Goal: Task Accomplishment & Management: Use online tool/utility

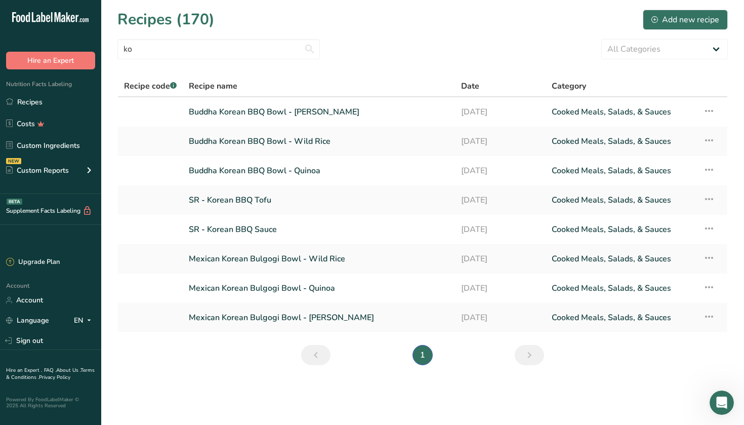
type input "k"
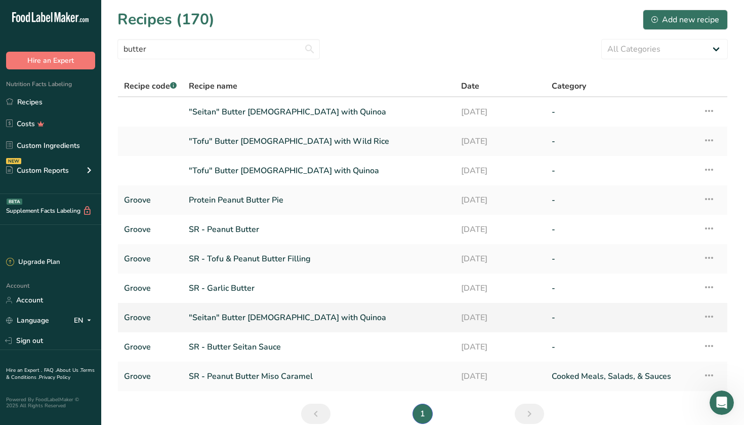
type input "butter"
click at [260, 322] on link ""Seitan" Butter [DEMOGRAPHIC_DATA] with Quinoa" at bounding box center [319, 317] width 260 height 21
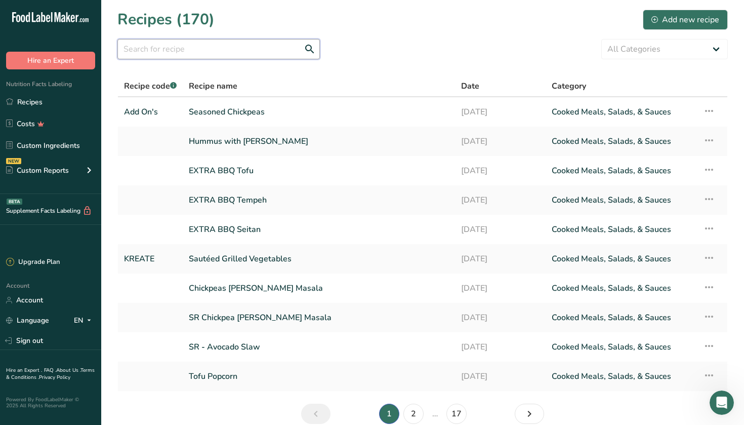
click at [176, 55] on input "text" at bounding box center [218, 49] width 202 height 20
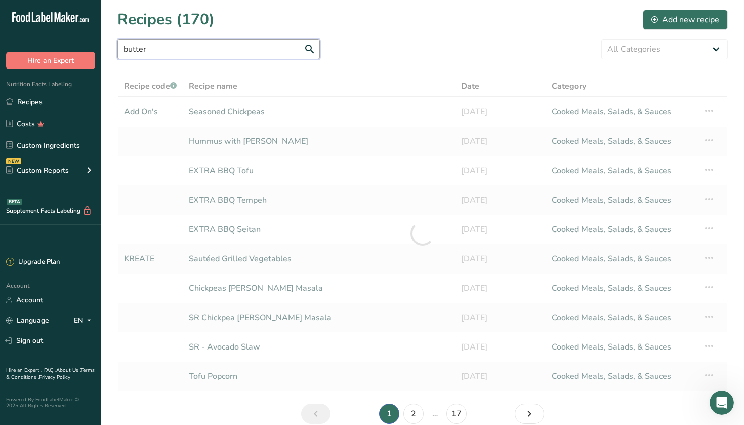
type input "butter"
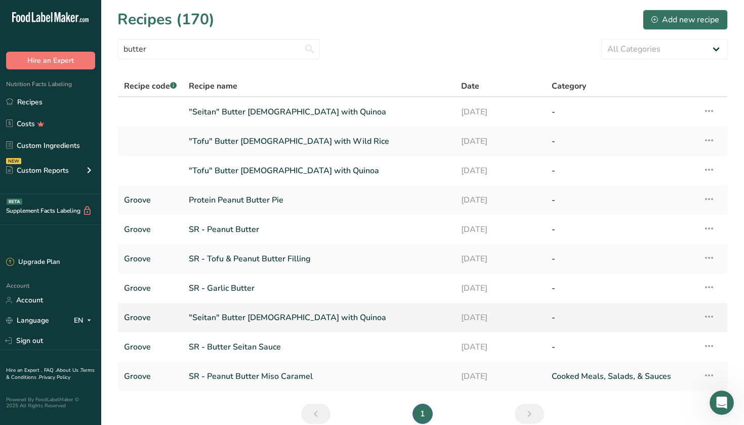
click at [710, 317] on icon at bounding box center [709, 316] width 12 height 18
click at [653, 390] on span "Duplicate Recipe" at bounding box center [625, 388] width 55 height 12
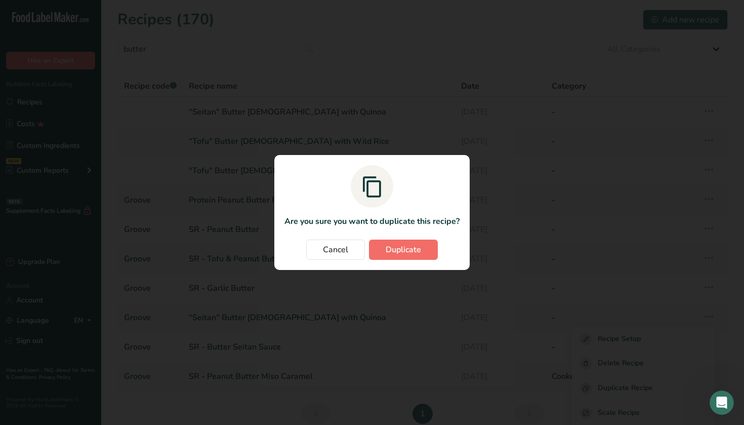
click at [408, 241] on button "Duplicate" at bounding box center [403, 249] width 69 height 20
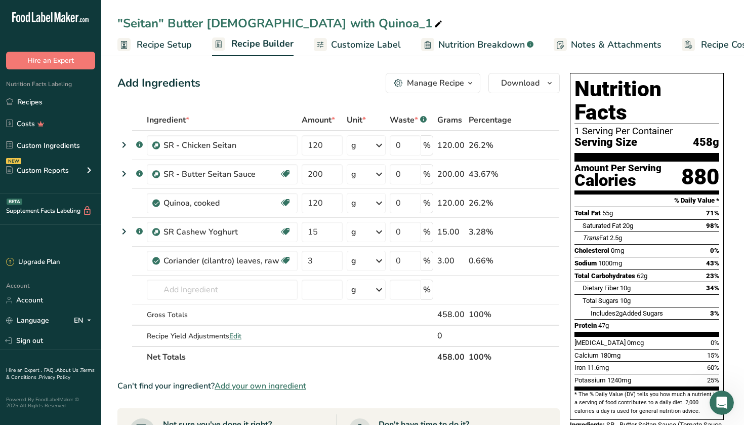
click at [434, 20] on icon at bounding box center [438, 24] width 9 height 14
drag, startPoint x: 158, startPoint y: 24, endPoint x: 126, endPoint y: 21, distance: 32.5
click at [126, 21] on input ""Seitan" Butter [DEMOGRAPHIC_DATA] with Quinoa_1" at bounding box center [422, 23] width 610 height 18
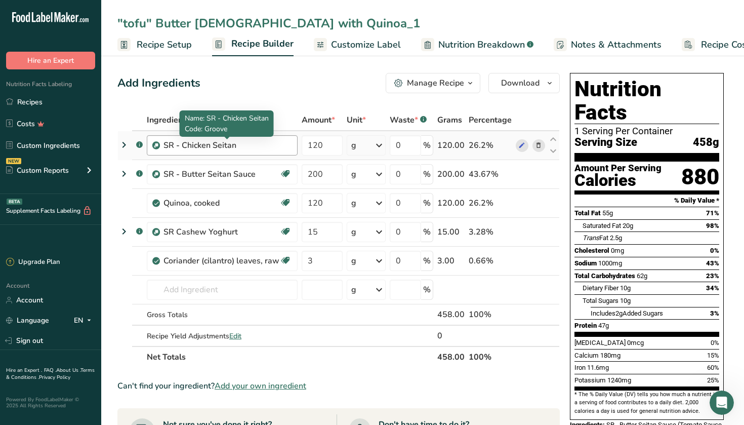
type input ""tofu" Butter [DEMOGRAPHIC_DATA] with Quinoa_1"
click at [216, 145] on div "SR - Chicken Seitan" at bounding box center [226, 145] width 127 height 12
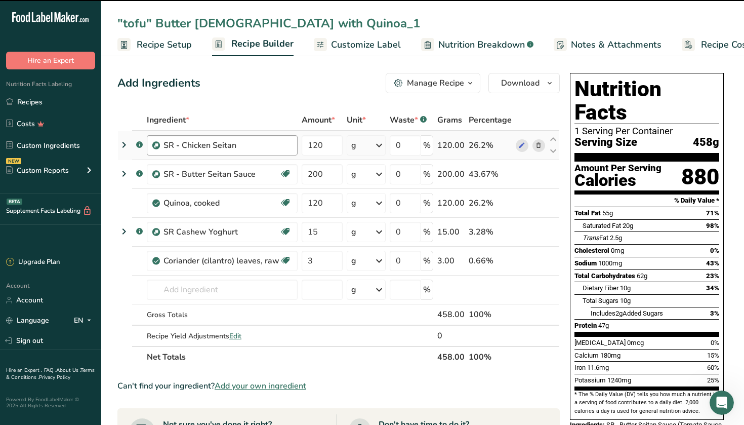
drag, startPoint x: 241, startPoint y: 143, endPoint x: 163, endPoint y: 142, distance: 78.0
click at [163, 142] on div "SR - Chicken Seitan" at bounding box center [222, 145] width 151 height 20
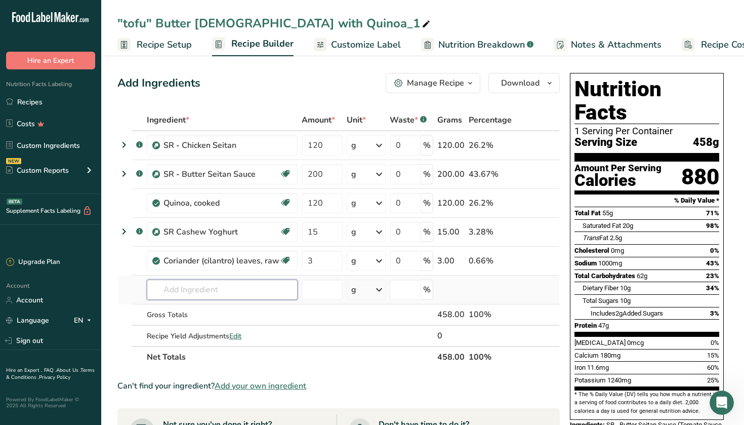
click at [198, 290] on input "text" at bounding box center [222, 289] width 151 height 20
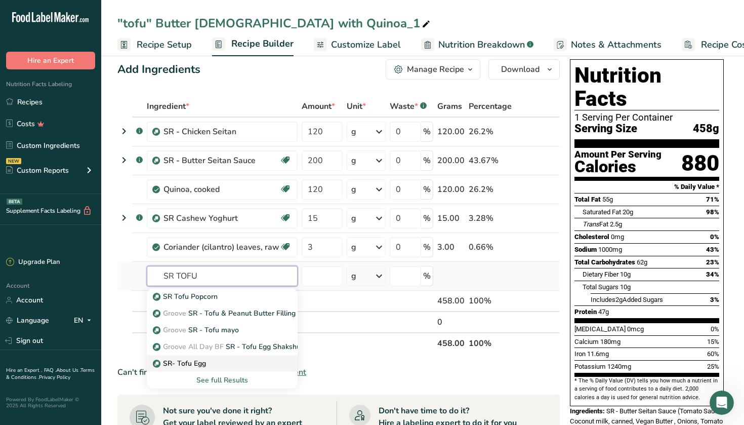
scroll to position [17, 0]
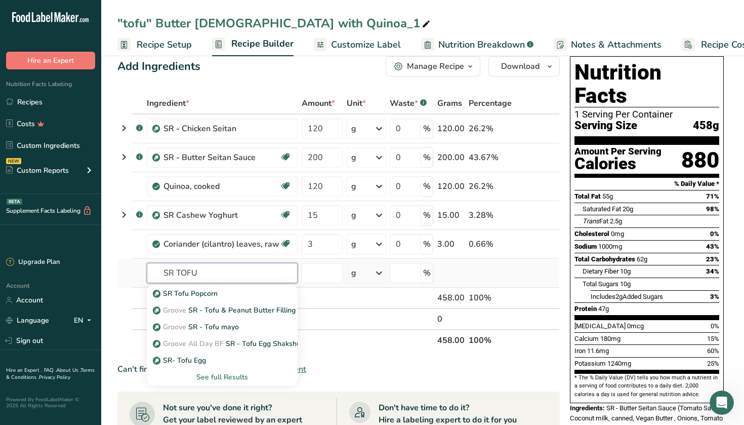
type input "SR TOFU"
click at [208, 373] on div "See full Results" at bounding box center [222, 377] width 135 height 11
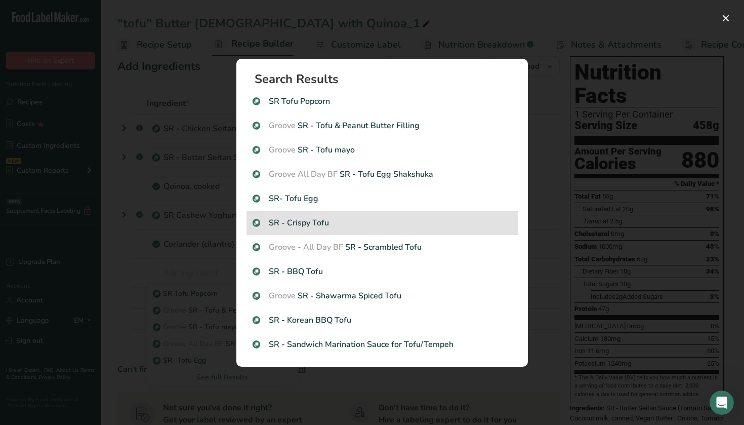
click at [337, 230] on div "SR - Crispy Tofu" at bounding box center [382, 223] width 271 height 24
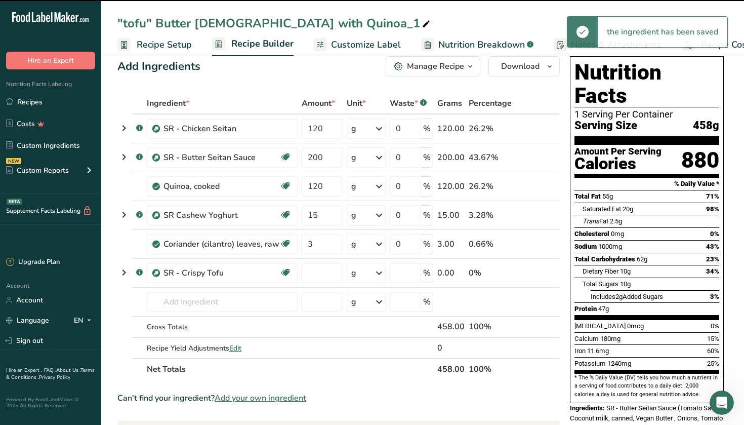
type input "0"
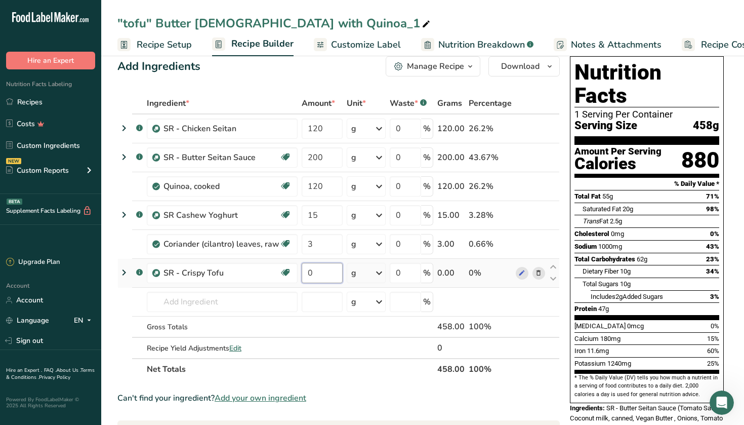
drag, startPoint x: 324, startPoint y: 269, endPoint x: 301, endPoint y: 269, distance: 23.3
click at [302, 269] on input "0" at bounding box center [322, 273] width 41 height 20
type input "120"
click at [501, 301] on div "Ingredient * Amount * Unit * Waste * .a-a{fill:#347362;}.b-a{fill:#fff;} Grams …" at bounding box center [338, 236] width 442 height 287
click at [538, 128] on icon at bounding box center [538, 129] width 7 height 11
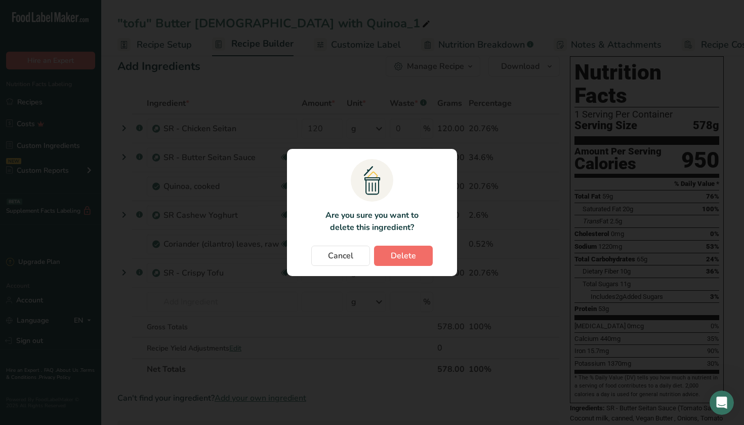
click at [395, 259] on span "Delete" at bounding box center [403, 256] width 25 height 12
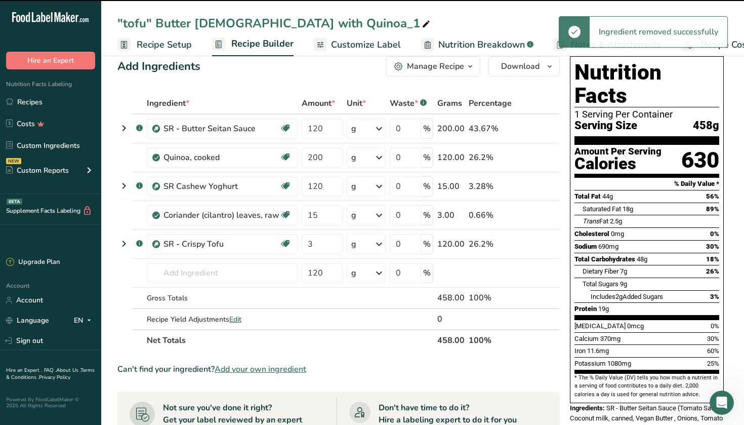
type input "200"
type input "120"
type input "15"
type input "3"
type input "120"
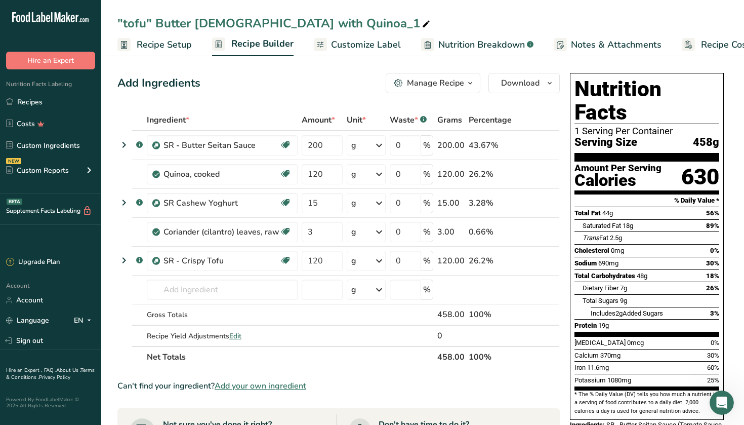
scroll to position [0, 0]
click at [375, 40] on span "Customize Label" at bounding box center [366, 45] width 70 height 14
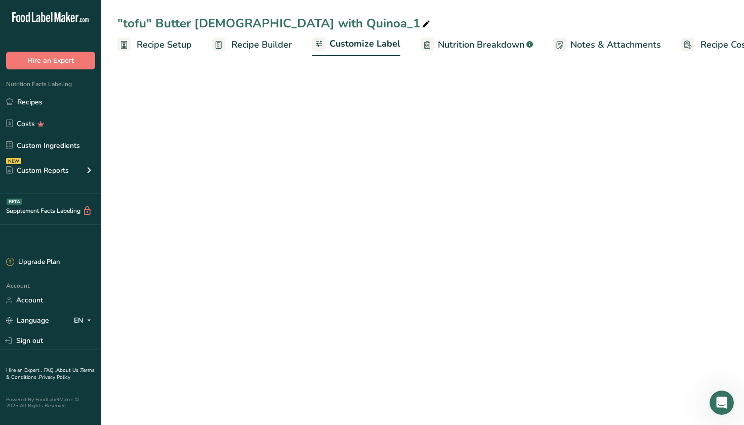
scroll to position [0, 44]
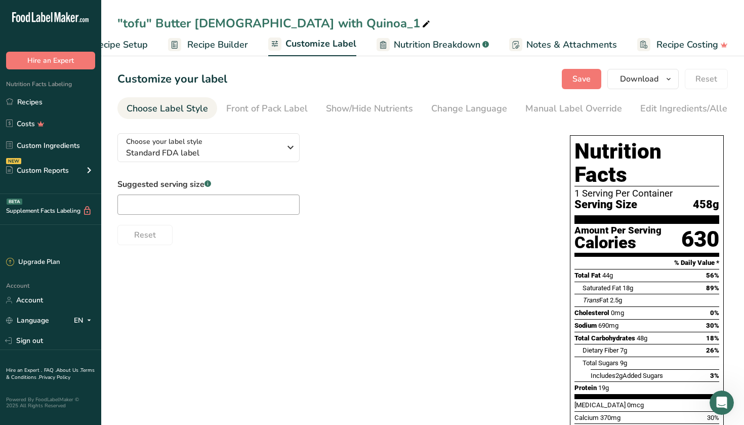
click at [420, 43] on span "Nutrition Breakdown" at bounding box center [437, 45] width 87 height 14
select select "Calories"
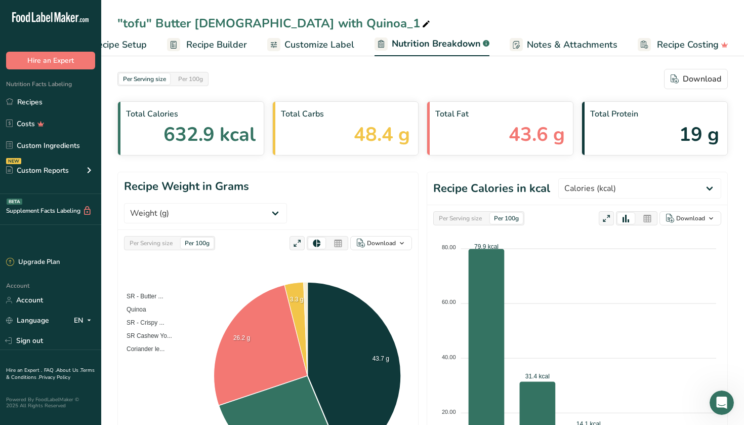
click at [323, 47] on span "Customize Label" at bounding box center [319, 45] width 70 height 14
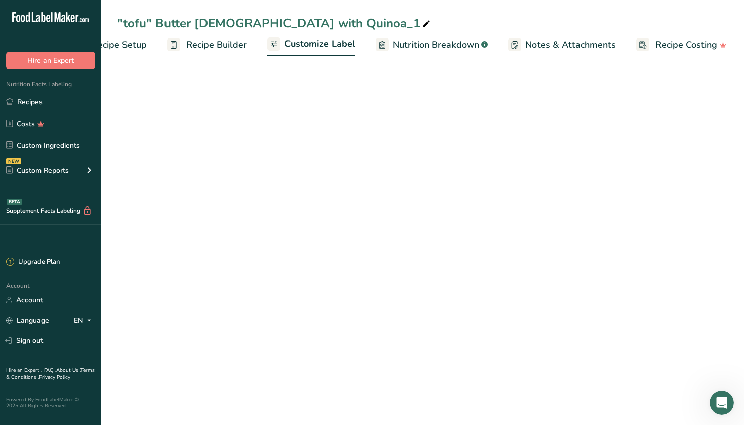
scroll to position [0, 44]
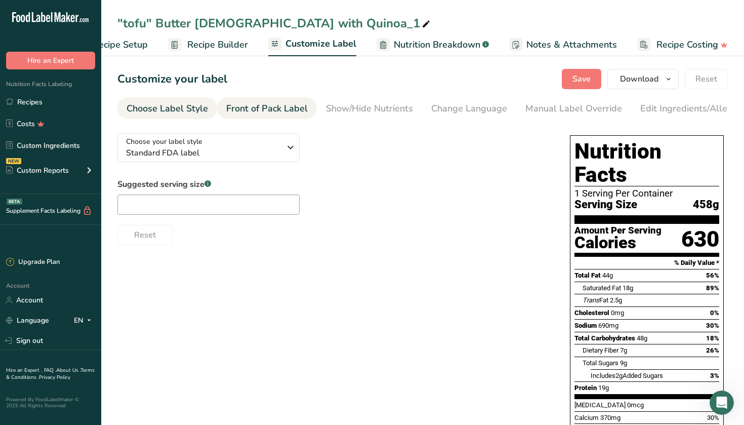
click at [278, 110] on div "Front of Pack Label" at bounding box center [266, 109] width 81 height 14
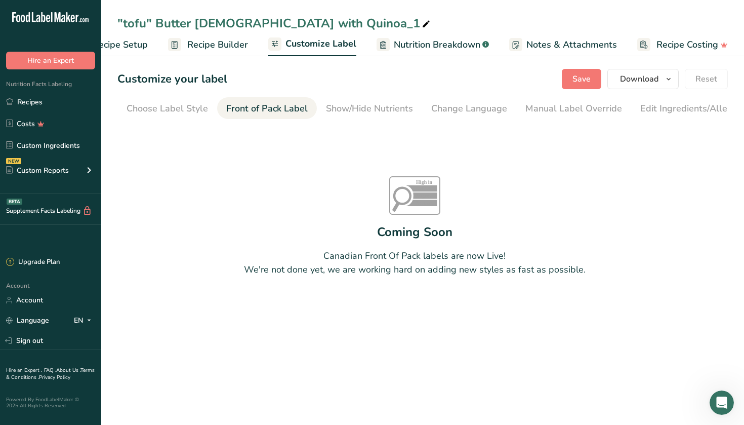
scroll to position [0, 98]
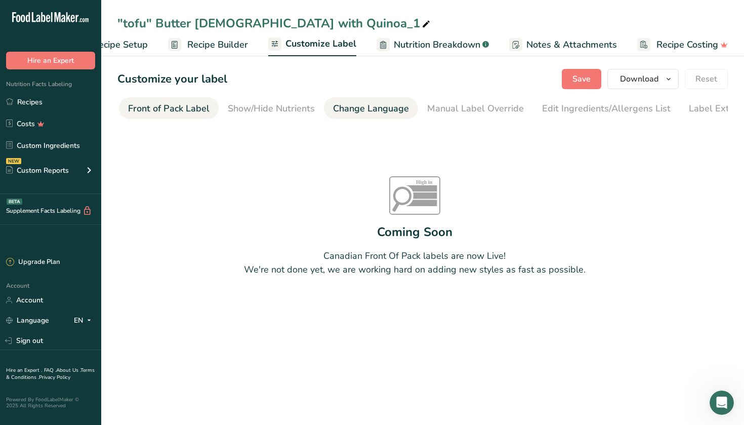
click at [339, 106] on div "Change Language" at bounding box center [371, 109] width 76 height 14
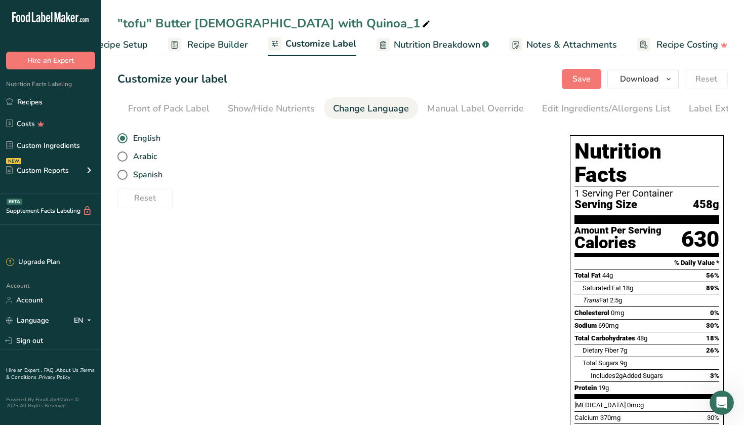
scroll to position [0, 125]
click at [414, 109] on div "Manual Label Override" at bounding box center [448, 109] width 97 height 14
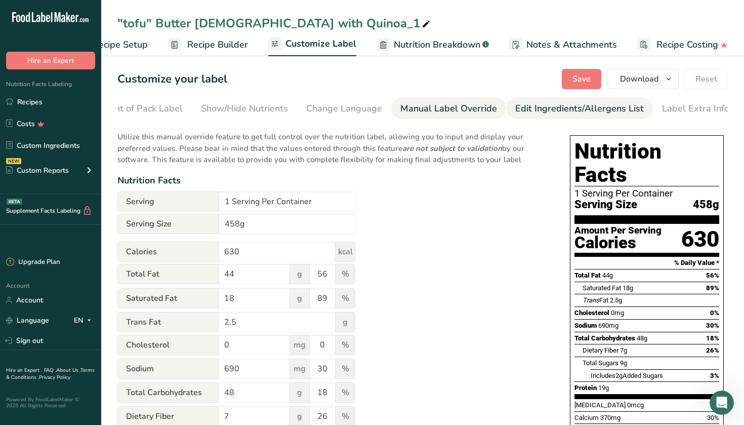
click at [521, 108] on div "Edit Ingredients/Allergens List" at bounding box center [579, 109] width 129 height 14
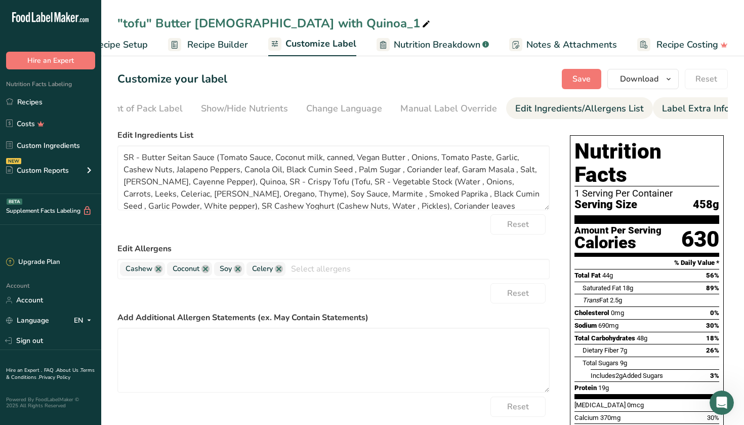
click at [676, 104] on div "Label Extra Info" at bounding box center [695, 109] width 67 height 14
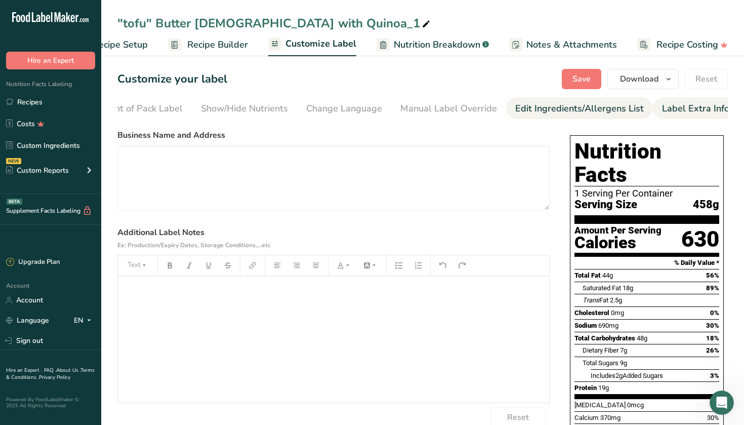
click at [597, 103] on div "Edit Ingredients/Allergens List" at bounding box center [579, 109] width 129 height 14
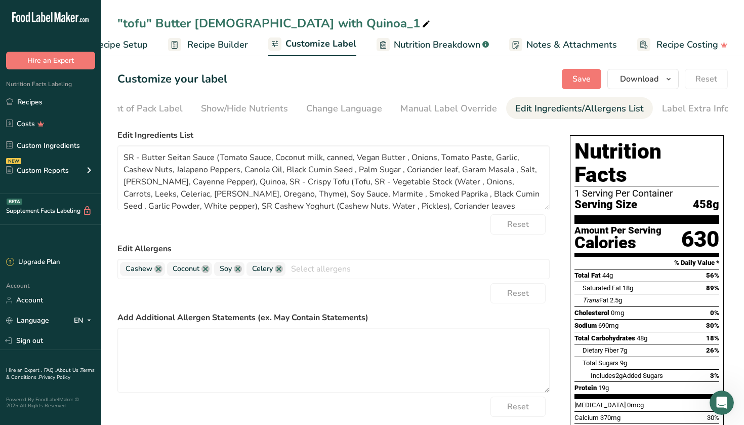
scroll to position [0, 0]
click at [319, 108] on div "Change Language" at bounding box center [344, 109] width 76 height 14
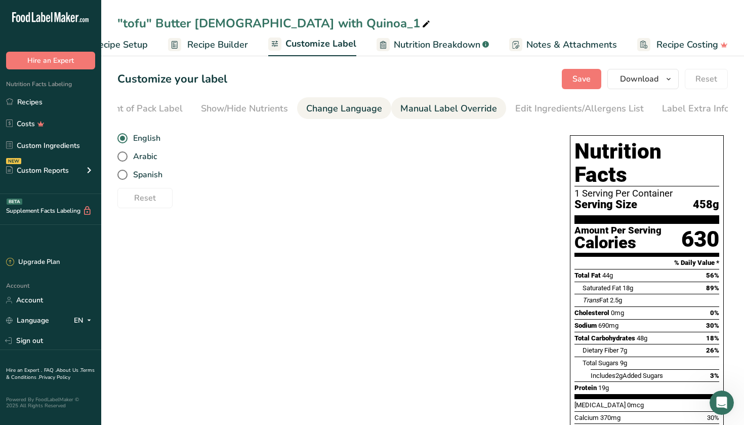
click at [425, 104] on div "Manual Label Override" at bounding box center [448, 109] width 97 height 14
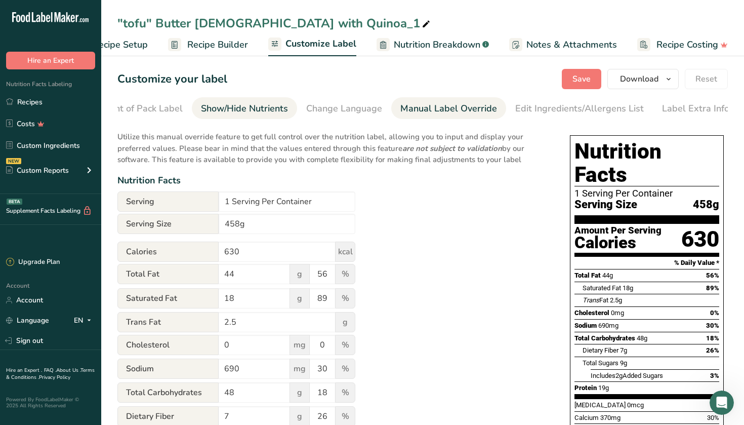
click at [234, 116] on link "Show/Hide Nutrients" at bounding box center [244, 108] width 87 height 23
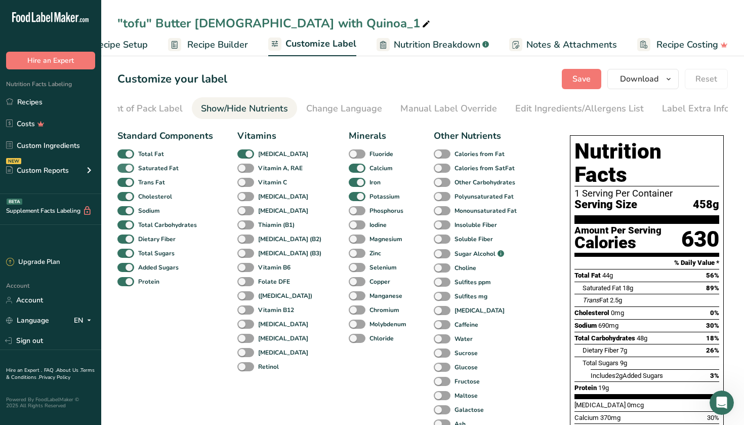
click at [126, 172] on span at bounding box center [125, 168] width 17 height 10
click at [124, 171] on input "Saturated Fat" at bounding box center [120, 168] width 7 height 7
checkbox input "false"
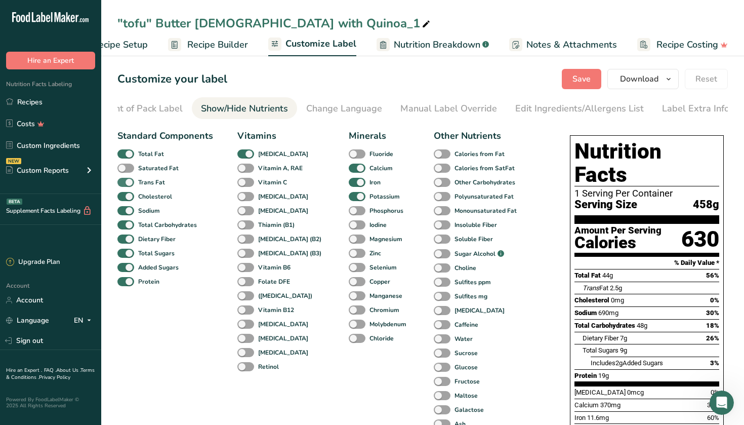
click at [125, 187] on span at bounding box center [125, 183] width 17 height 10
click at [124, 185] on input "Trans Fat" at bounding box center [120, 182] width 7 height 7
checkbox input "false"
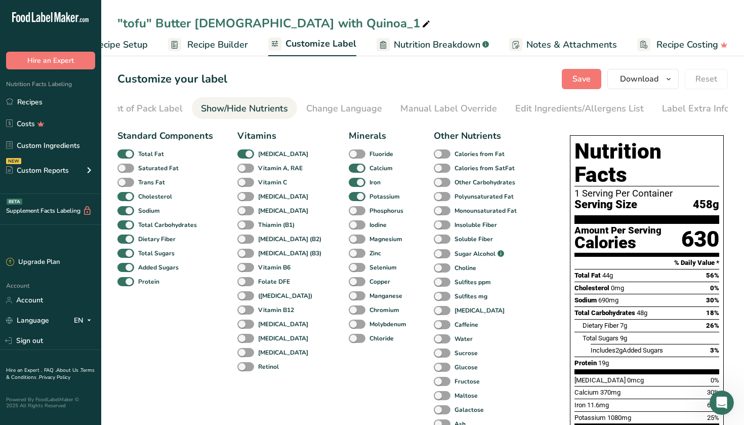
click at [125, 203] on div "Cholesterol" at bounding box center [129, 196] width 24 height 14
click at [126, 218] on div "Sodium" at bounding box center [129, 210] width 24 height 14
click at [127, 213] on span at bounding box center [125, 211] width 17 height 10
click at [124, 213] on input "Sodium" at bounding box center [120, 210] width 7 height 7
checkbox input "false"
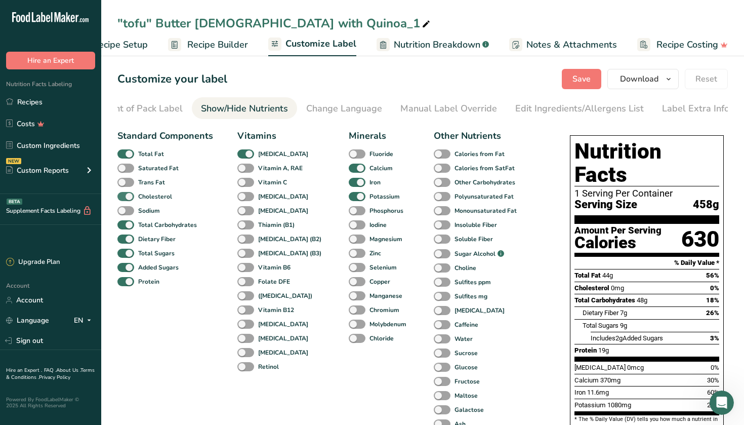
click at [128, 199] on span at bounding box center [125, 197] width 17 height 10
click at [124, 199] on input "Cholesterol" at bounding box center [120, 196] width 7 height 7
checkbox input "false"
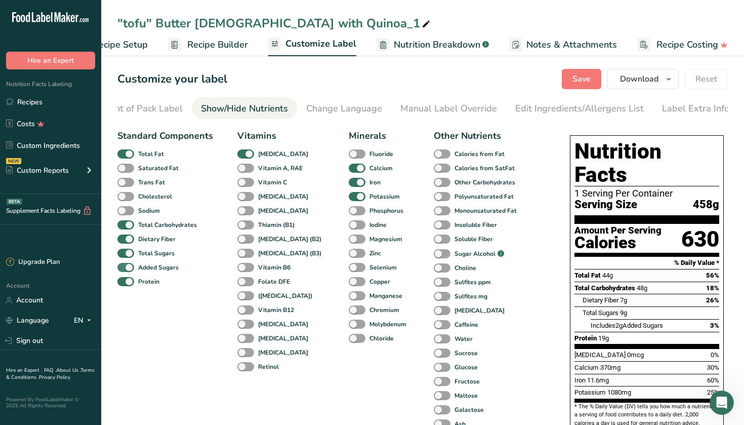
drag, startPoint x: 128, startPoint y: 241, endPoint x: 125, endPoint y: 273, distance: 32.6
click at [125, 273] on div "Standard Components Total Fat Saturated Fat Trans Fat [MEDICAL_DATA] Sodium Tot…" at bounding box center [165, 294] width 96 height 330
click at [129, 266] on span at bounding box center [125, 268] width 17 height 10
click at [124, 266] on input "Added Sugars" at bounding box center [120, 267] width 7 height 7
checkbox input "false"
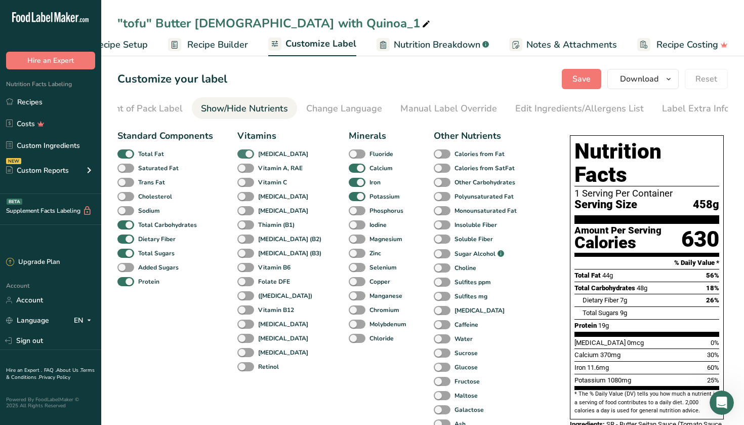
click at [253, 155] on span at bounding box center [245, 154] width 17 height 10
click at [244, 155] on input "[MEDICAL_DATA]" at bounding box center [240, 153] width 7 height 7
checkbox input "false"
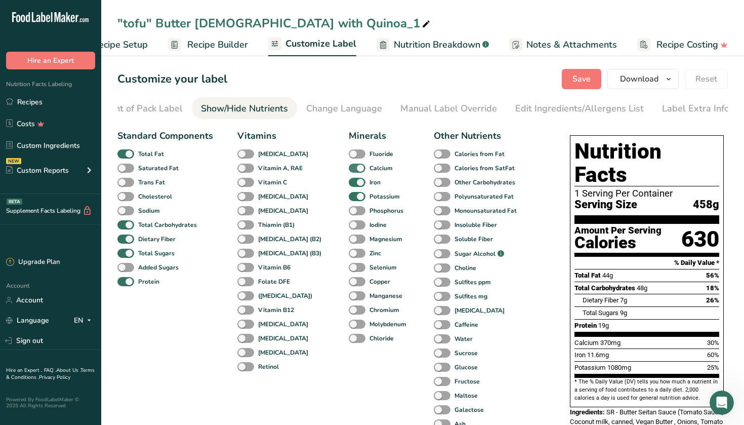
click at [349, 172] on span at bounding box center [357, 168] width 17 height 10
click at [349, 171] on input "Calcium" at bounding box center [352, 168] width 7 height 7
checkbox input "false"
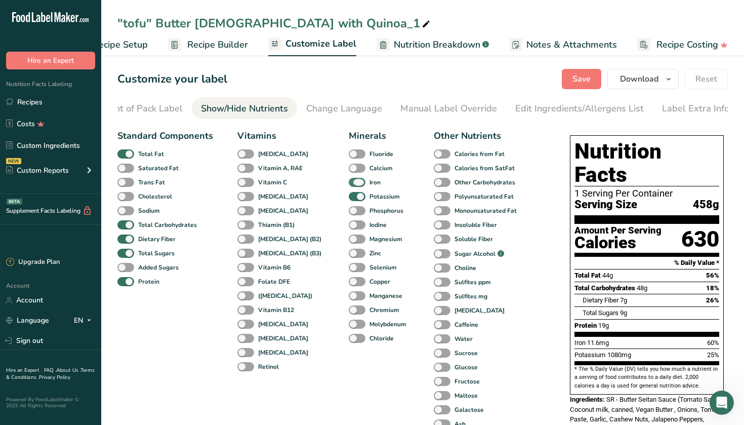
click at [349, 181] on span at bounding box center [357, 183] width 17 height 10
click at [349, 181] on input "Iron" at bounding box center [352, 182] width 7 height 7
checkbox input "false"
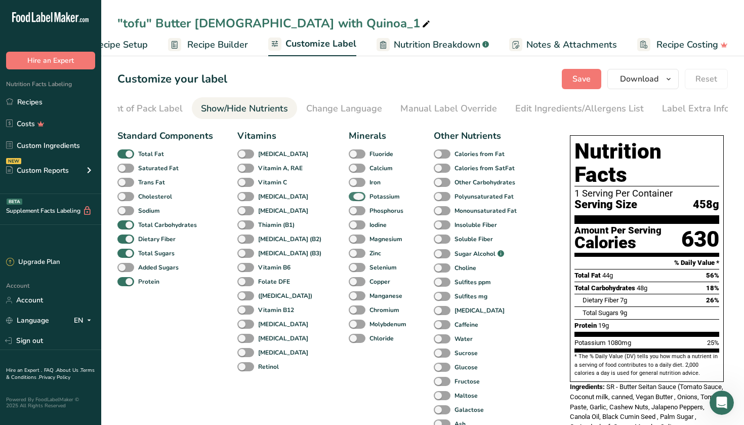
click at [349, 195] on span at bounding box center [357, 197] width 17 height 10
click at [349, 195] on input "Potassium" at bounding box center [352, 196] width 7 height 7
checkbox input "false"
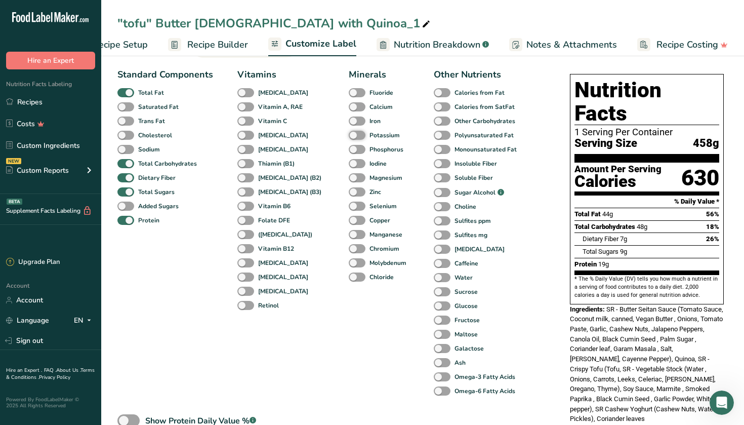
scroll to position [6, 0]
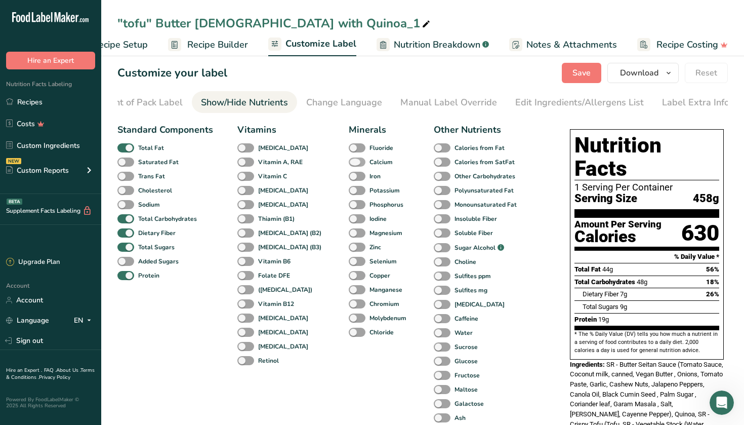
click at [349, 164] on span at bounding box center [357, 162] width 17 height 10
click at [349, 164] on input "Calcium" at bounding box center [352, 161] width 7 height 7
checkbox input "true"
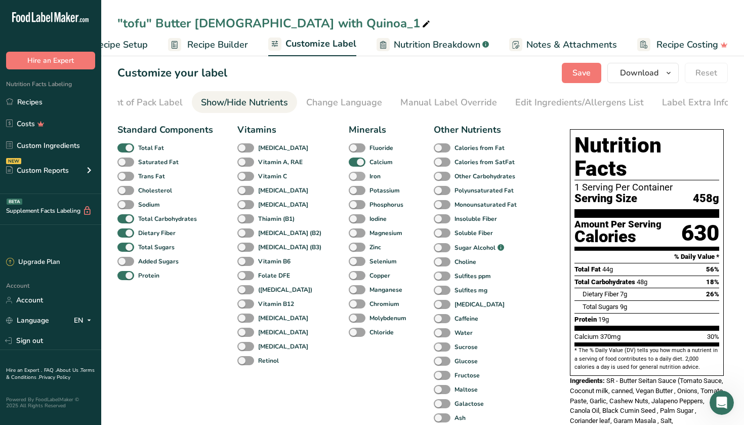
click at [349, 180] on span at bounding box center [357, 177] width 17 height 10
click at [349, 179] on input "Iron" at bounding box center [352, 176] width 7 height 7
checkbox input "true"
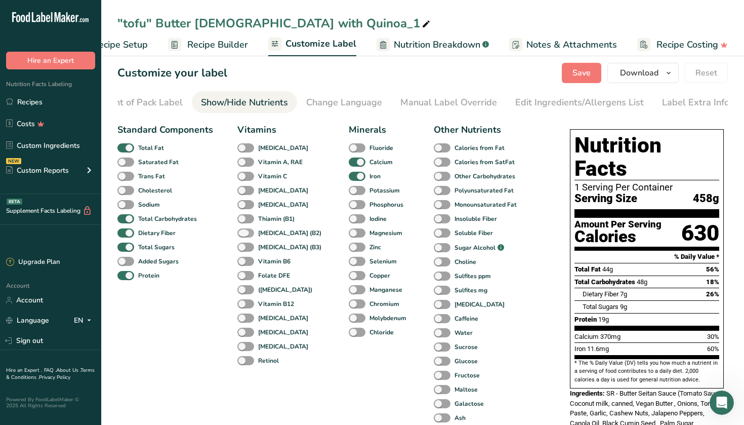
click at [242, 234] on span at bounding box center [245, 233] width 17 height 10
click at [242, 234] on input "[MEDICAL_DATA] (B2)" at bounding box center [240, 232] width 7 height 7
checkbox input "true"
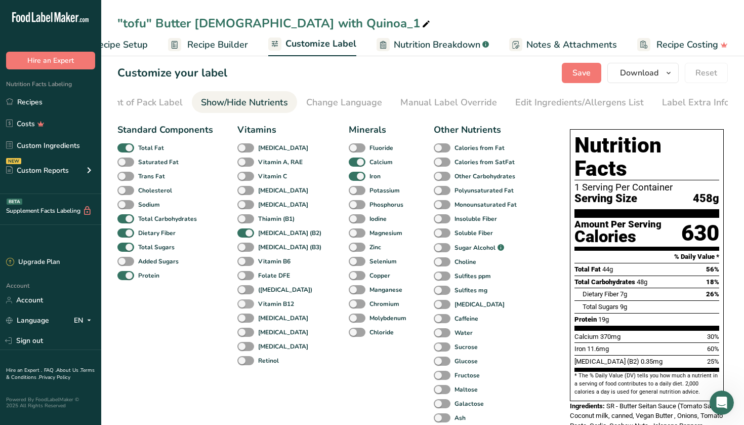
click at [243, 304] on span at bounding box center [245, 304] width 17 height 10
click at [243, 304] on input "Vitamin B12" at bounding box center [240, 303] width 7 height 7
checkbox input "true"
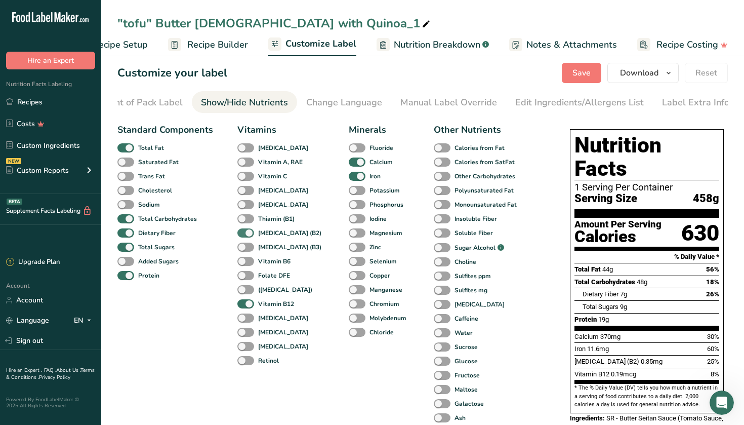
click at [245, 236] on span at bounding box center [245, 233] width 17 height 10
click at [244, 236] on input "[MEDICAL_DATA] (B2)" at bounding box center [240, 232] width 7 height 7
checkbox input "false"
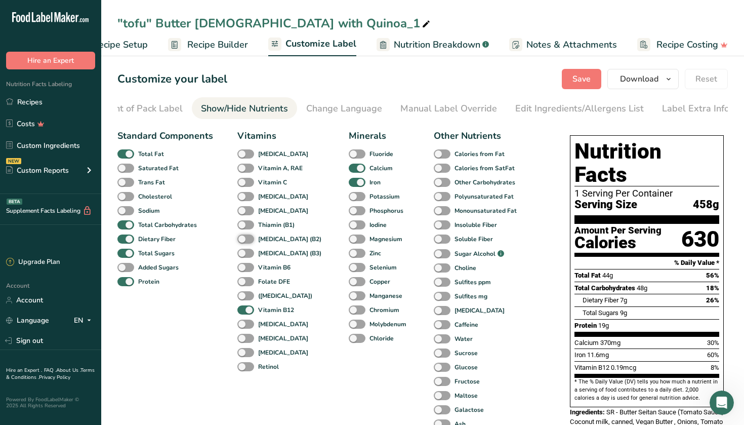
scroll to position [0, 0]
click at [523, 107] on div "Edit Ingredients/Allergens List" at bounding box center [579, 109] width 129 height 14
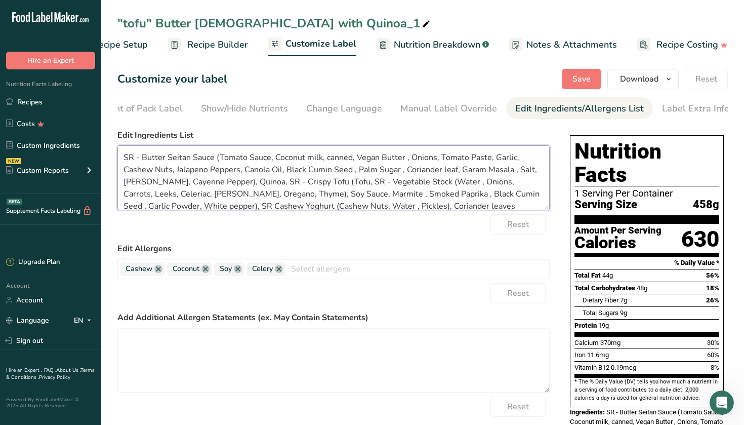
drag, startPoint x: 435, startPoint y: 208, endPoint x: 118, endPoint y: 152, distance: 321.8
click at [118, 152] on textarea "SR - Butter Seitan Sauce (Tomato Sauce, Coconut milk, canned, Vegan Butter , On…" at bounding box center [333, 177] width 432 height 65
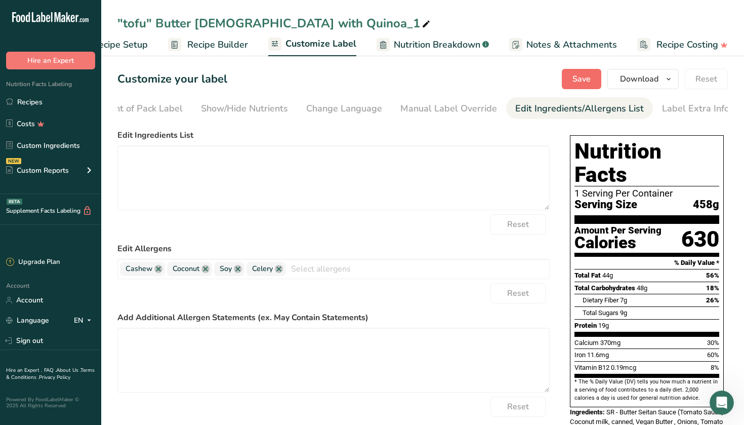
click at [587, 74] on span "Save" at bounding box center [582, 79] width 18 height 12
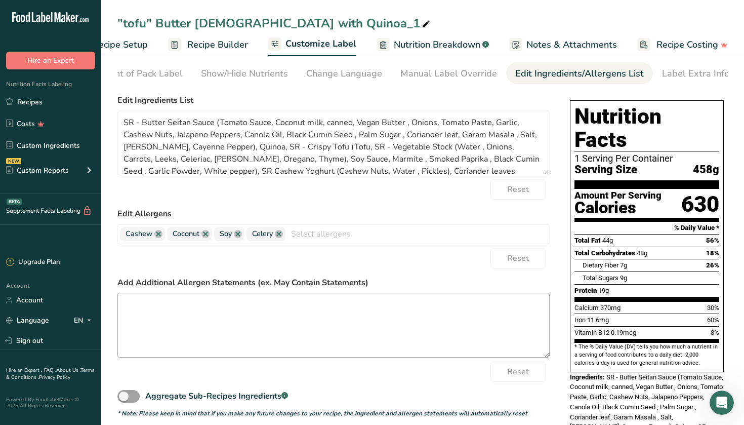
scroll to position [32, 0]
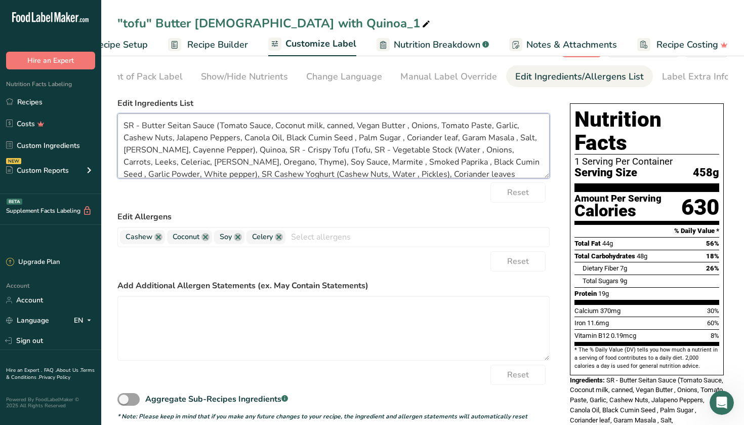
drag, startPoint x: 446, startPoint y: 176, endPoint x: 307, endPoint y: 137, distance: 144.2
click at [307, 137] on textarea "SR - Butter Seitan Sauce (Tomato Sauce, Coconut milk, canned, Vegan Butter , On…" at bounding box center [333, 145] width 432 height 65
type textarea "SR - Butter Seitan Sauce (Tomato Sauce, Coconut milk, canned, Vegan Butter , On…"
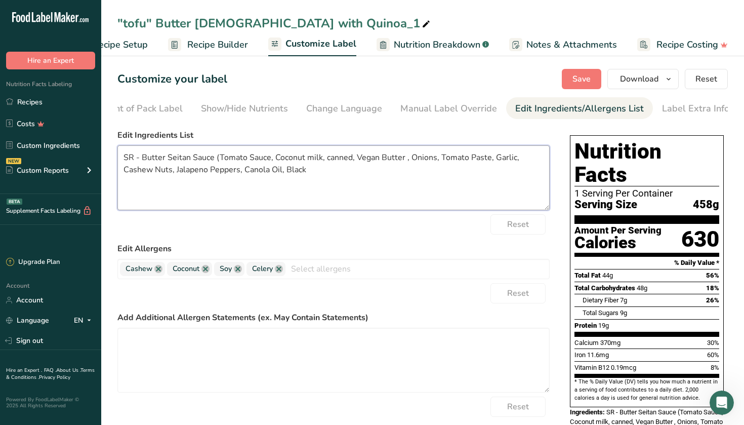
scroll to position [0, 0]
drag, startPoint x: 330, startPoint y: 172, endPoint x: 119, endPoint y: 156, distance: 210.7
click at [119, 156] on textarea "SR - Butter Seitan Sauce (Tomato Sauce, Coconut milk, canned, Vegan Butter , On…" at bounding box center [333, 177] width 432 height 65
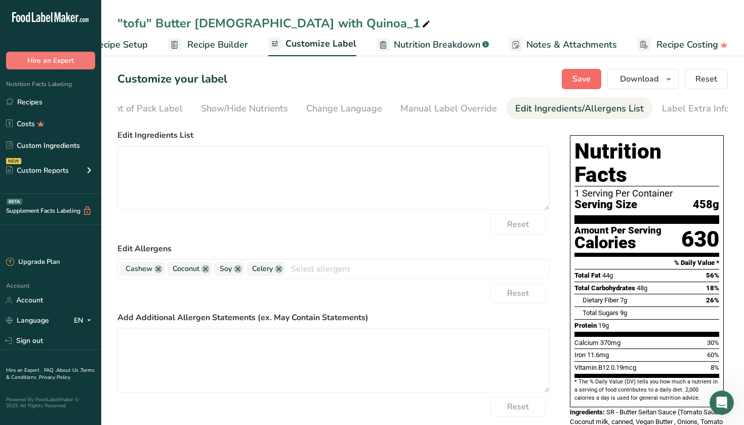
click at [579, 77] on span "Save" at bounding box center [582, 79] width 18 height 12
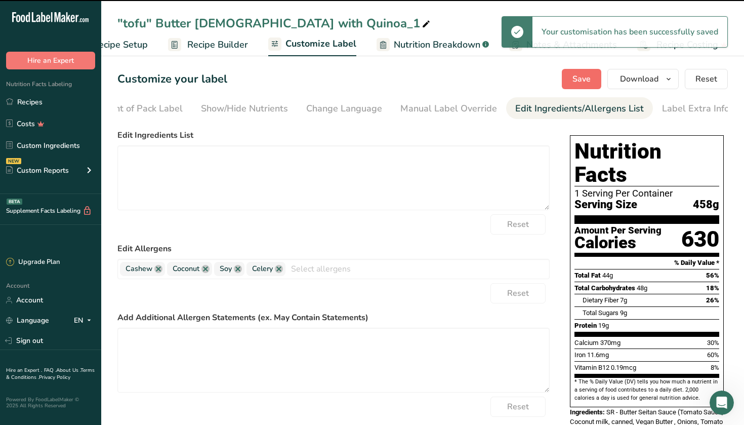
type textarea "SR - Butter Seitan Sauce (Tomato Sauce, Coconut milk, canned, Vegan Butter , On…"
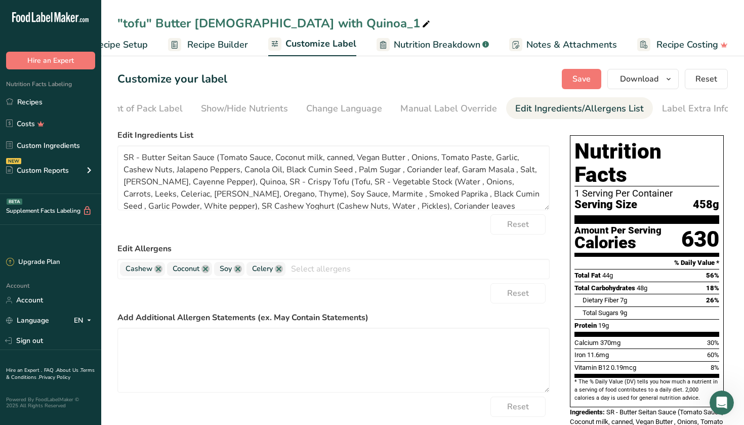
scroll to position [4, 0]
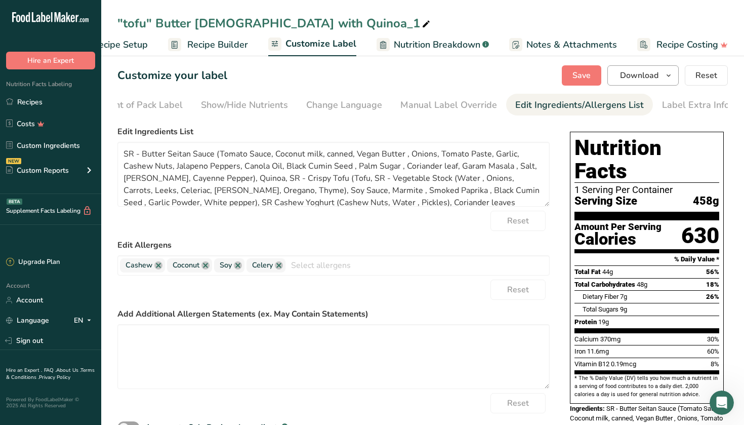
click at [669, 71] on icon "button" at bounding box center [669, 75] width 8 height 13
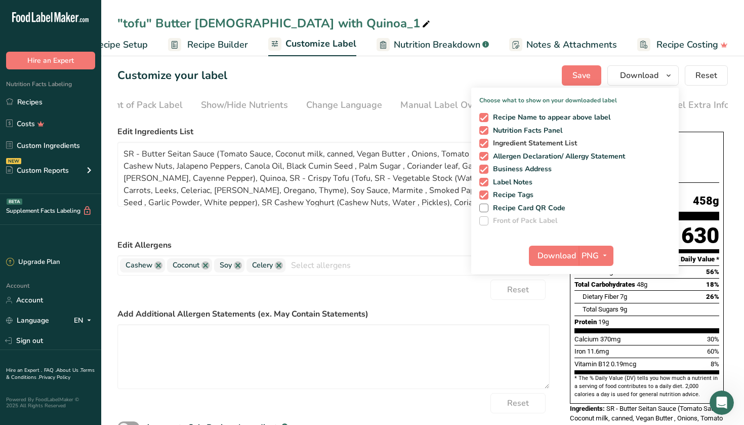
click at [487, 144] on span at bounding box center [483, 143] width 9 height 9
click at [486, 144] on input "Ingredient Statement List" at bounding box center [482, 143] width 7 height 7
checkbox input "false"
click at [486, 156] on span at bounding box center [483, 156] width 9 height 9
click at [486, 156] on input "Allergen Declaration/ Allergy Statement" at bounding box center [482, 156] width 7 height 7
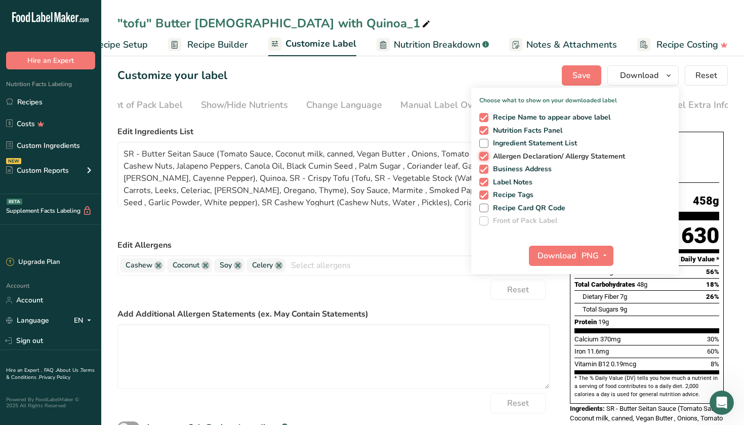
checkbox input "false"
click at [486, 166] on span at bounding box center [483, 169] width 9 height 9
click at [486, 166] on input "Business Address" at bounding box center [482, 169] width 7 height 7
checkbox input "false"
click at [486, 180] on span at bounding box center [483, 182] width 9 height 9
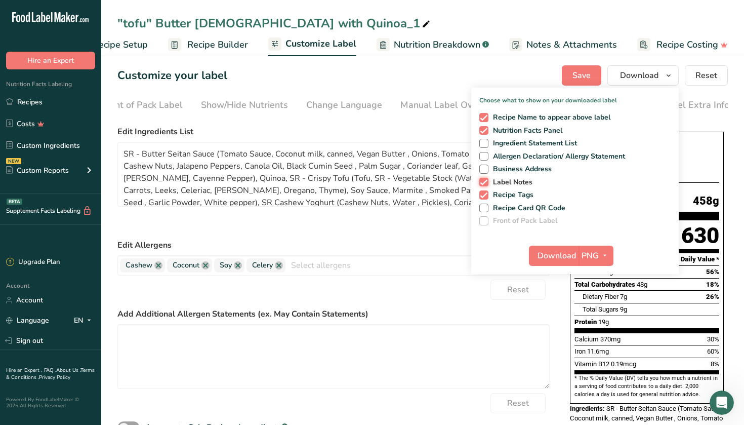
click at [486, 180] on input "Label Notes" at bounding box center [482, 182] width 7 height 7
checkbox input "false"
click at [486, 192] on span at bounding box center [483, 194] width 9 height 9
click at [486, 192] on input "Recipe Tags" at bounding box center [482, 194] width 7 height 7
checkbox input "false"
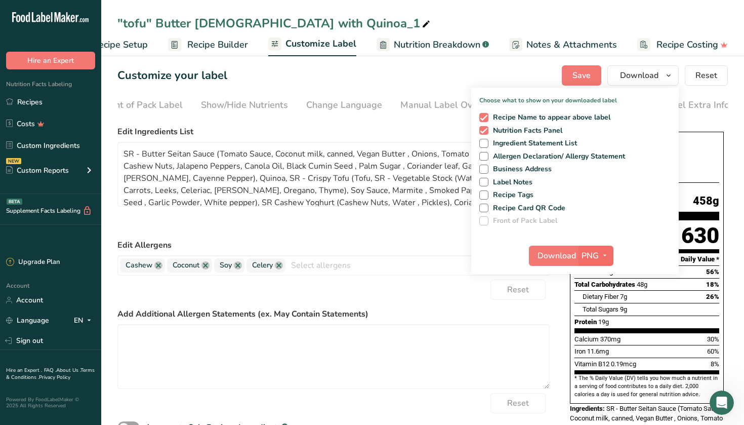
click at [579, 254] on button "PNG" at bounding box center [596, 256] width 35 height 20
click at [600, 326] on link "PDF" at bounding box center [597, 326] width 32 height 17
click at [561, 258] on span "Download" at bounding box center [557, 256] width 38 height 12
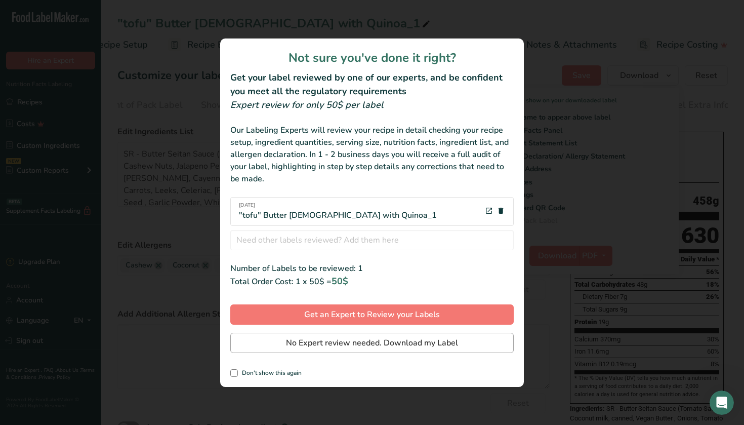
click at [319, 341] on span "No Expert review needed. Download my Label" at bounding box center [372, 343] width 172 height 12
